Goal: Task Accomplishment & Management: Manage account settings

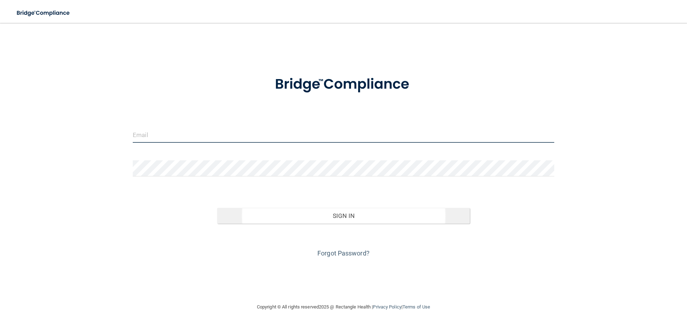
type input "[EMAIL_ADDRESS][DOMAIN_NAME]"
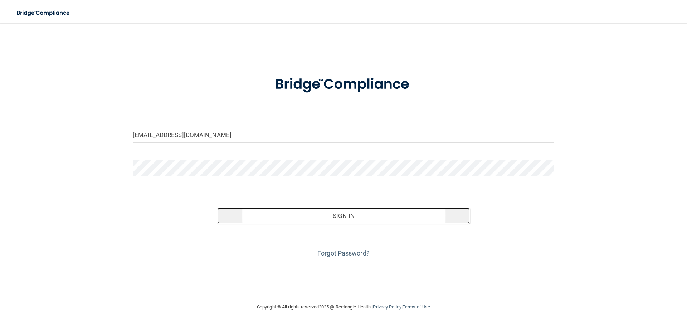
click at [342, 217] on button "Sign In" at bounding box center [343, 216] width 253 height 16
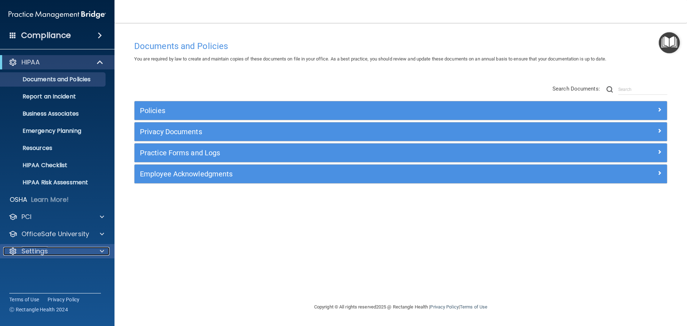
click at [43, 251] on p "Settings" at bounding box center [34, 251] width 26 height 9
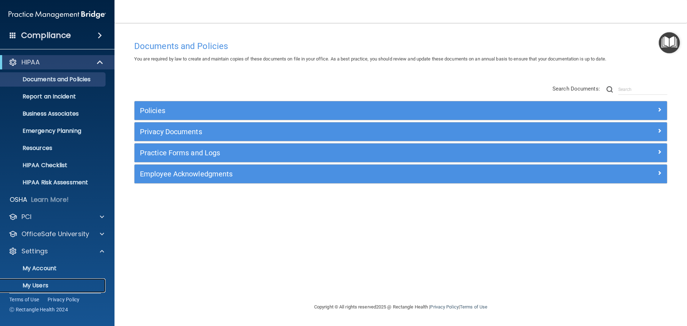
click at [38, 286] on p "My Users" at bounding box center [54, 285] width 98 height 7
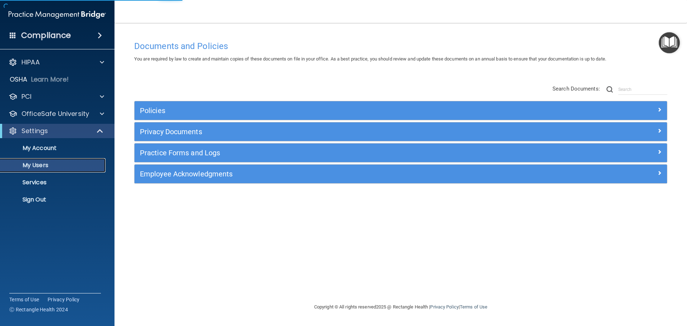
select select "20"
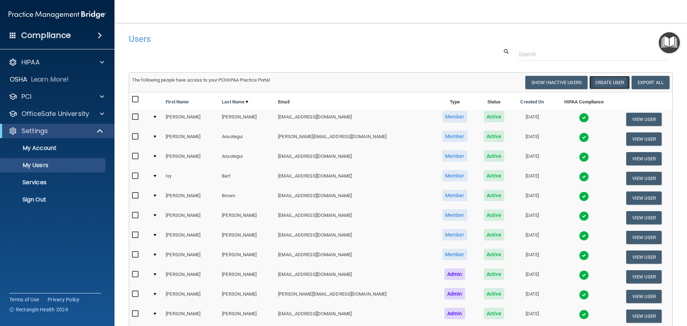
click at [598, 81] on button "Create User" at bounding box center [609, 82] width 40 height 13
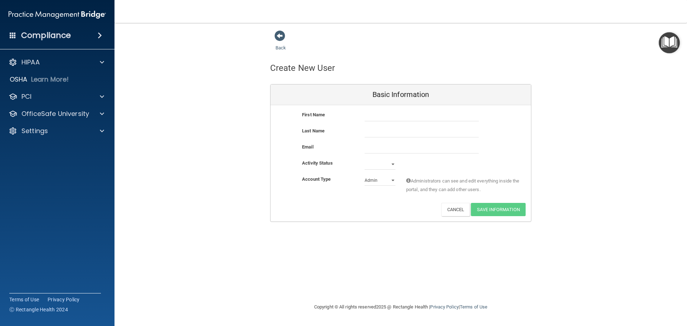
click at [359, 111] on div at bounding box center [421, 116] width 125 height 11
click at [367, 115] on input "text" at bounding box center [421, 116] width 114 height 11
type input "Crystal"
type input "Morales"
click at [368, 148] on input "email" at bounding box center [421, 148] width 114 height 11
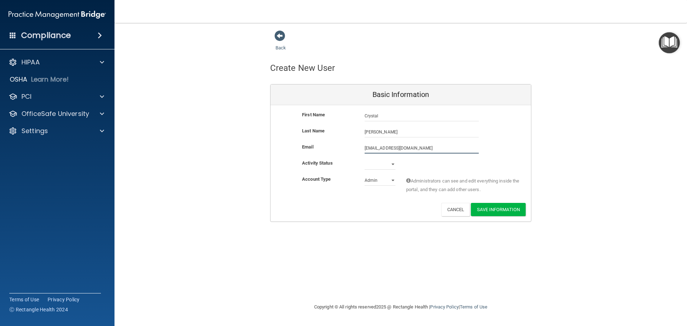
type input "crystalm301@yahoo.com"
drag, startPoint x: 374, startPoint y: 162, endPoint x: 376, endPoint y: 166, distance: 4.2
click at [374, 162] on select "Active Inactive" at bounding box center [379, 164] width 31 height 11
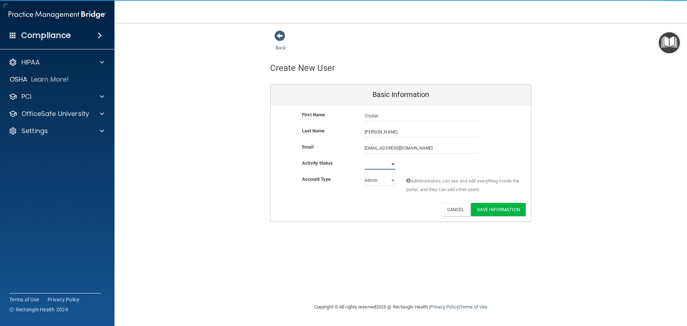
select select "active"
click at [364, 159] on select "Active Inactive" at bounding box center [379, 164] width 31 height 11
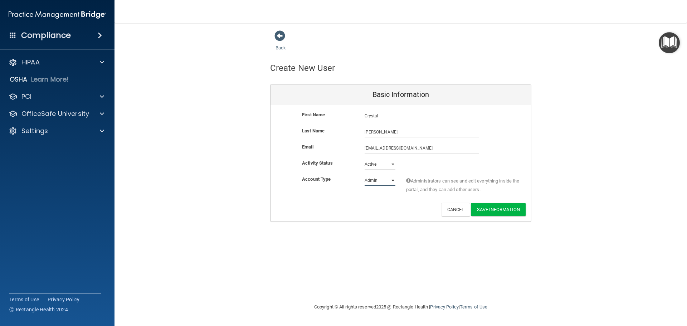
click at [374, 181] on select "Admin Member" at bounding box center [379, 180] width 31 height 11
select select "practice_member"
click at [364, 175] on select "Admin Member" at bounding box center [379, 180] width 31 height 11
click at [496, 210] on button "Save Information" at bounding box center [498, 209] width 55 height 13
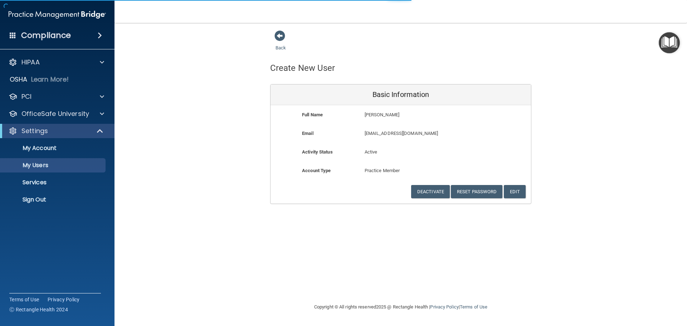
select select "20"
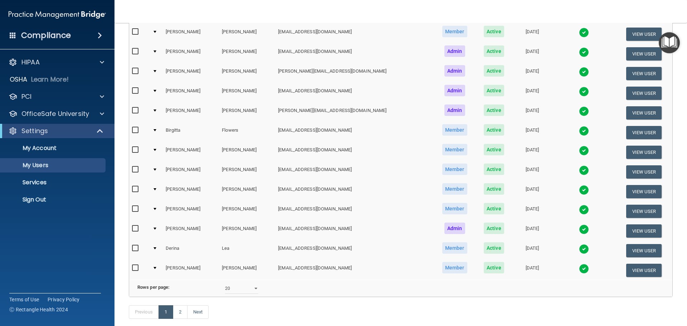
scroll to position [286, 0]
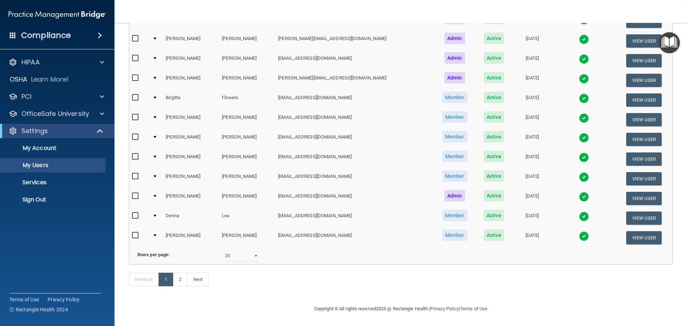
click at [156, 156] on div at bounding box center [154, 157] width 3 height 2
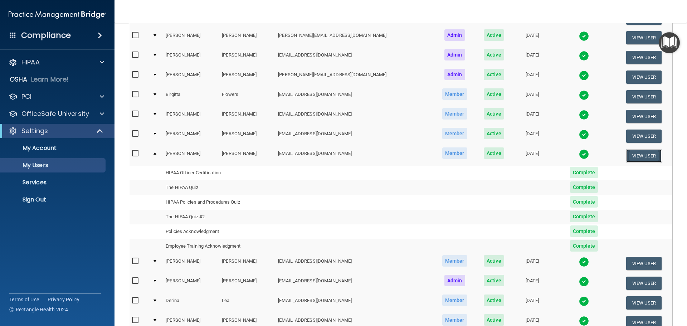
click at [634, 155] on button "View User" at bounding box center [643, 155] width 35 height 13
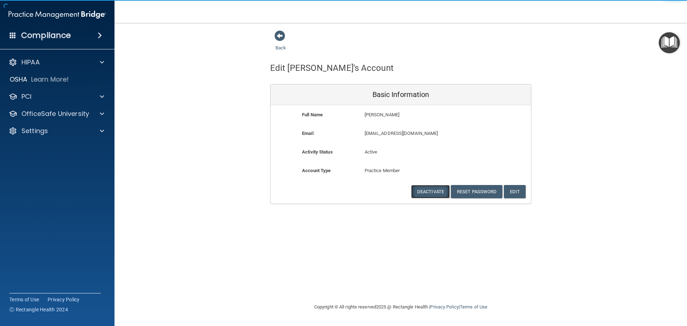
click at [421, 191] on button "Deactivate" at bounding box center [430, 191] width 39 height 13
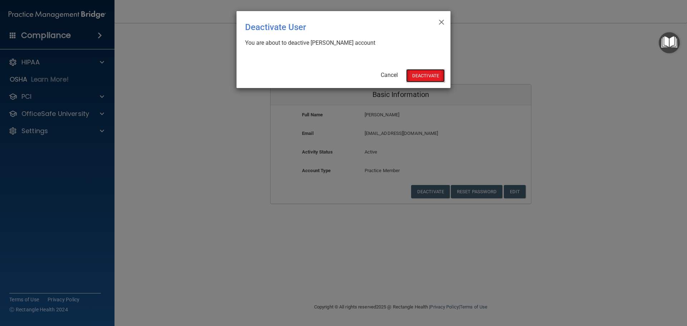
click at [419, 72] on button "Deactivate" at bounding box center [425, 75] width 39 height 13
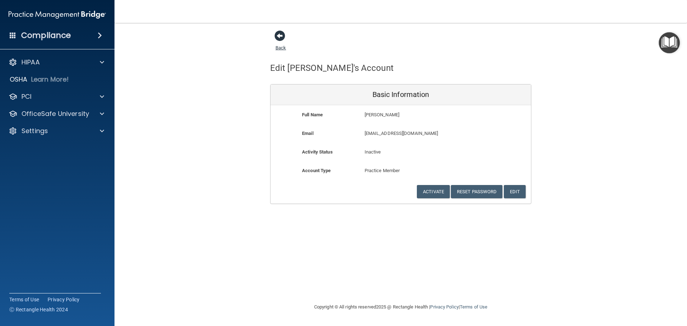
click at [280, 36] on span at bounding box center [279, 35] width 11 height 11
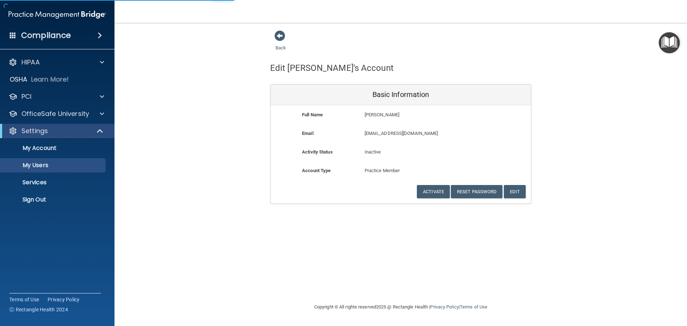
select select "20"
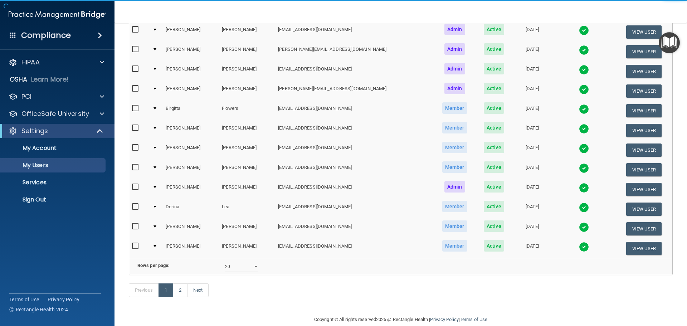
scroll to position [295, 0]
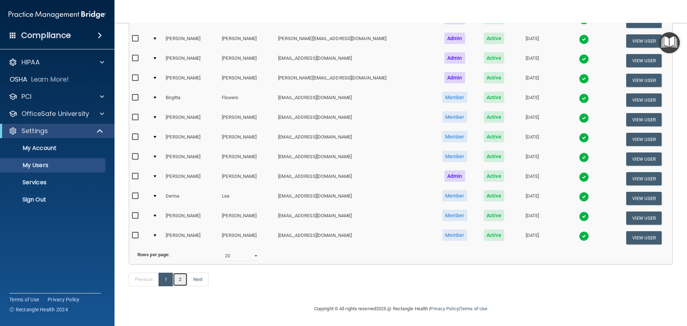
click at [182, 278] on link "2" at bounding box center [180, 279] width 15 height 14
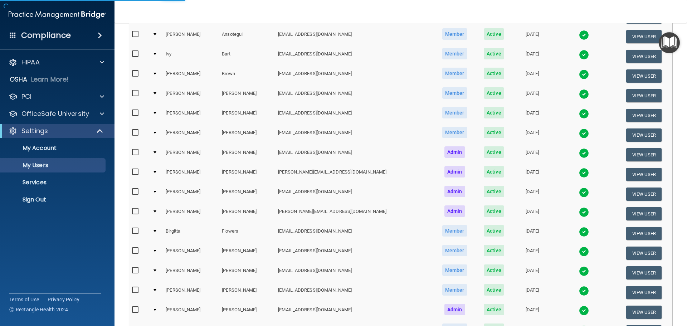
select select "20"
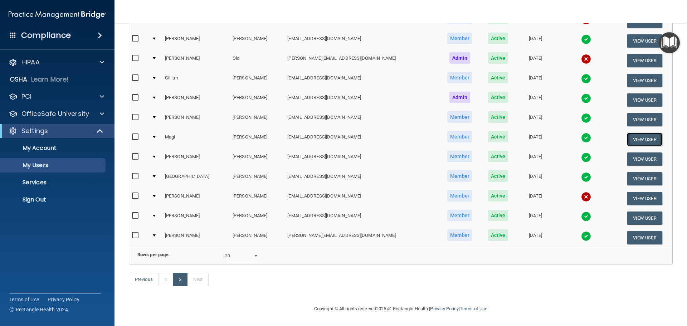
click at [627, 133] on button "View User" at bounding box center [644, 139] width 35 height 13
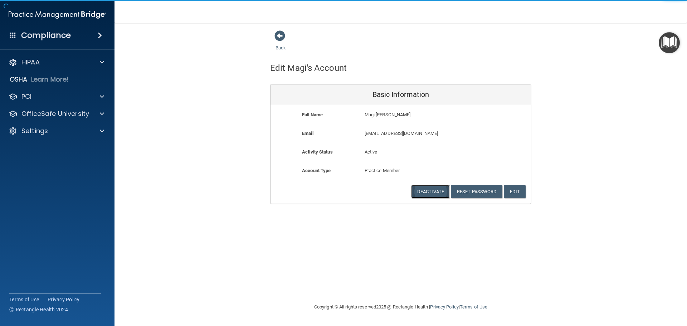
click at [437, 194] on button "Deactivate" at bounding box center [430, 191] width 39 height 13
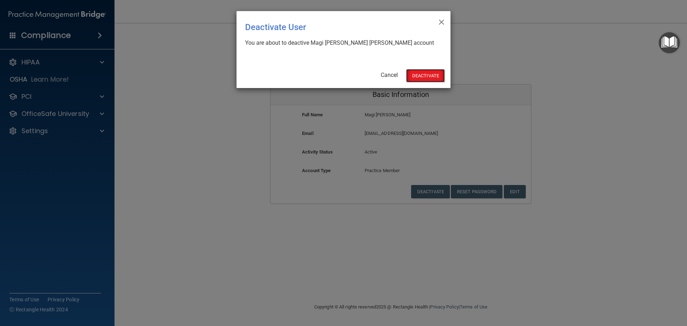
click at [422, 71] on button "Deactivate" at bounding box center [425, 75] width 39 height 13
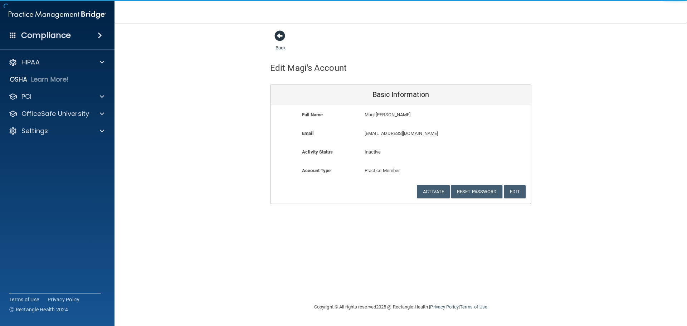
click at [279, 36] on span at bounding box center [279, 35] width 11 height 11
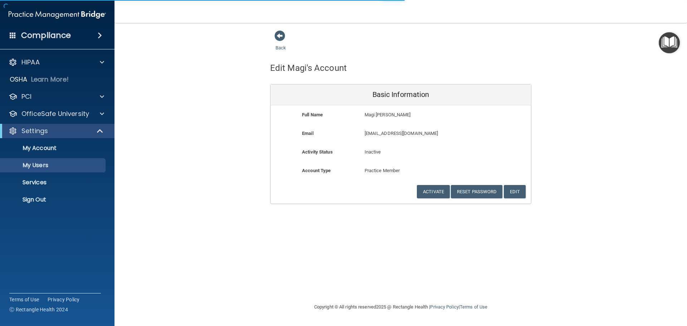
select select "20"
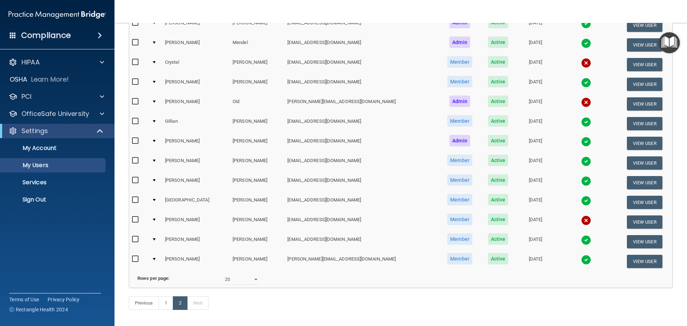
scroll to position [58, 0]
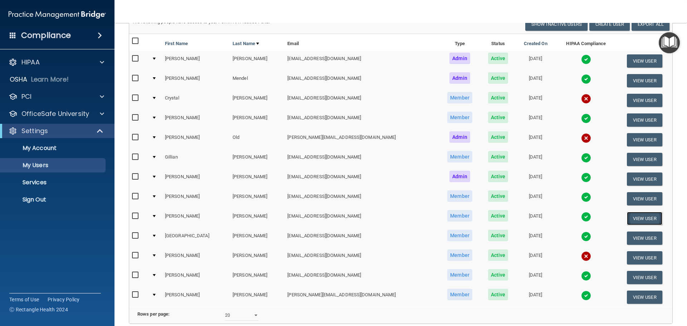
click at [629, 216] on button "View User" at bounding box center [644, 218] width 35 height 13
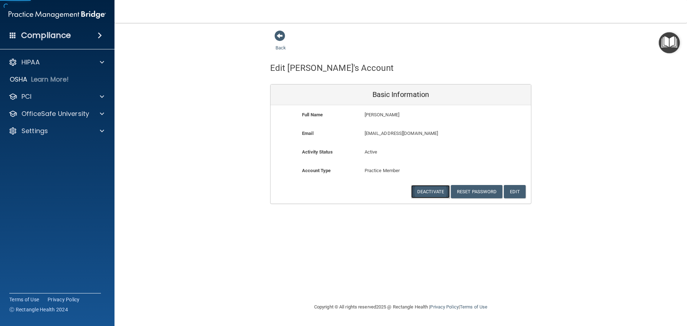
click at [429, 193] on button "Deactivate" at bounding box center [430, 191] width 39 height 13
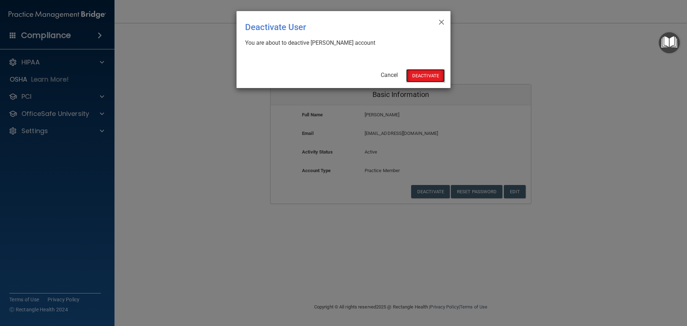
click at [423, 75] on button "Deactivate" at bounding box center [425, 75] width 39 height 13
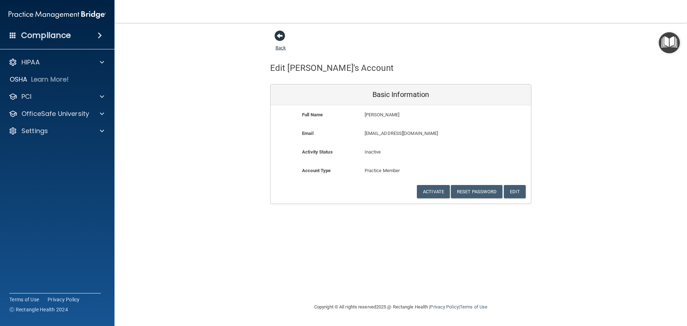
click at [278, 33] on span at bounding box center [279, 35] width 11 height 11
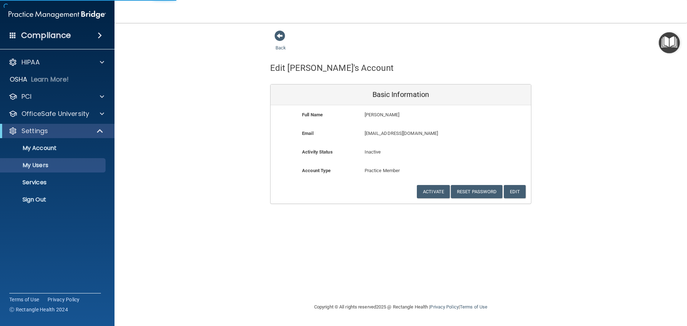
select select "20"
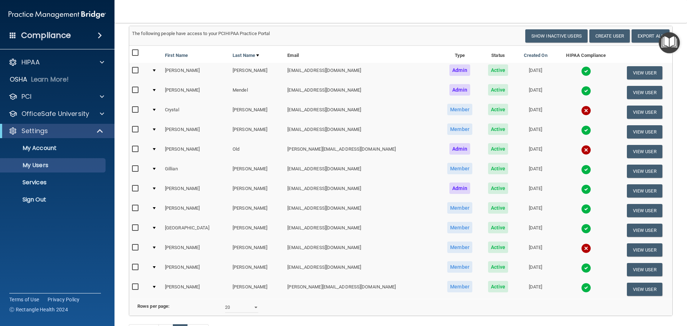
scroll to position [39, 0]
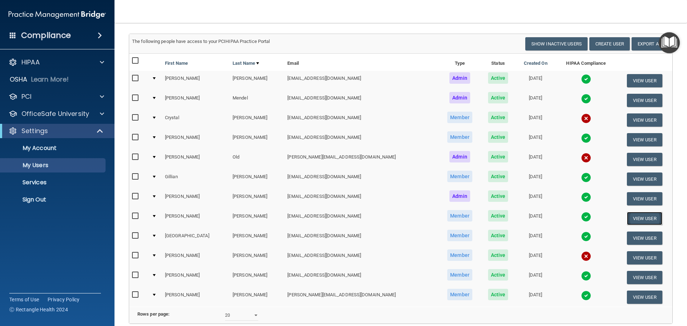
click at [631, 215] on button "View User" at bounding box center [644, 218] width 35 height 13
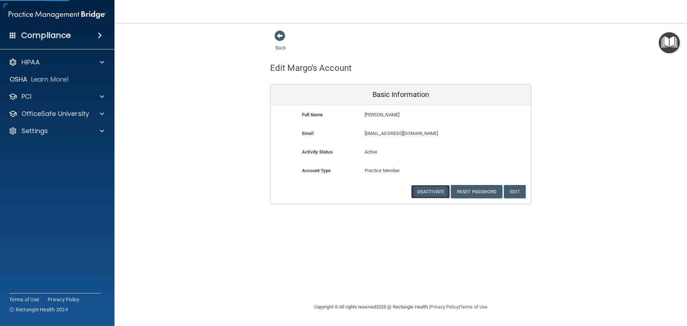
click at [431, 190] on button "Deactivate" at bounding box center [430, 191] width 39 height 13
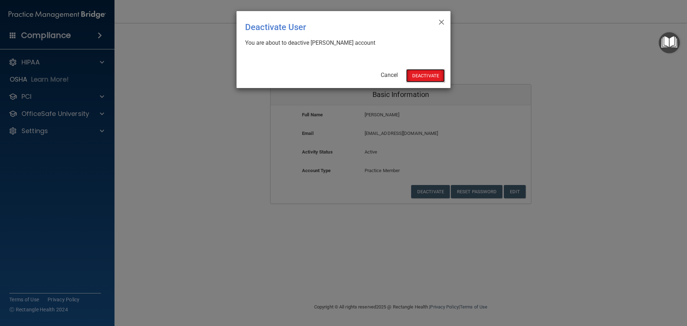
click at [424, 72] on button "Deactivate" at bounding box center [425, 75] width 39 height 13
